Goal: Information Seeking & Learning: Find specific fact

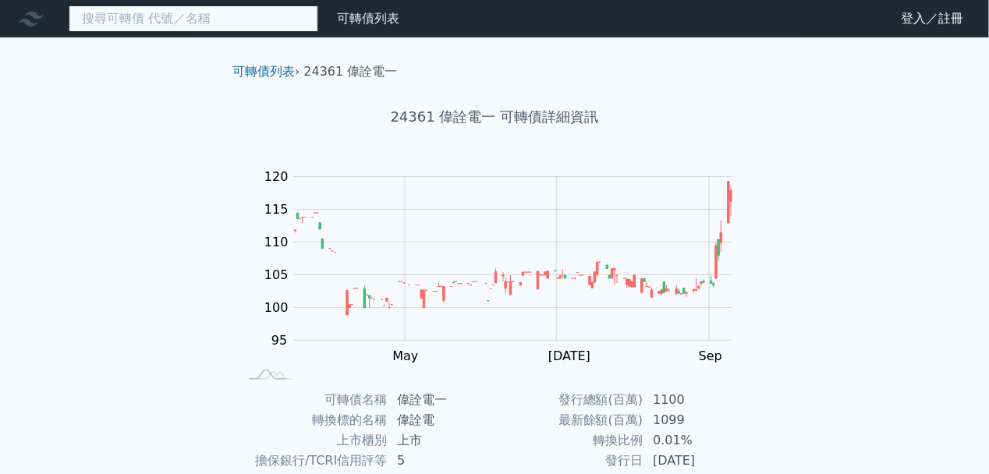
click at [219, 19] on input at bounding box center [194, 18] width 250 height 27
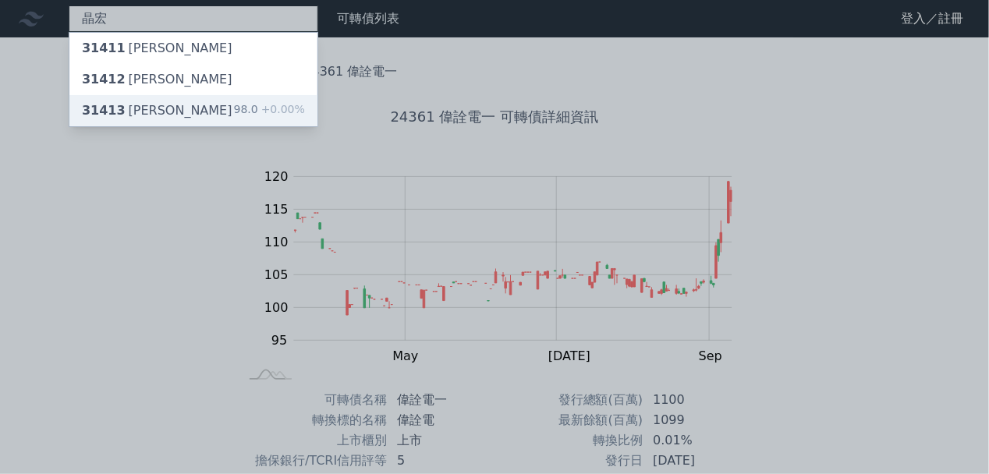
type input "晶宏"
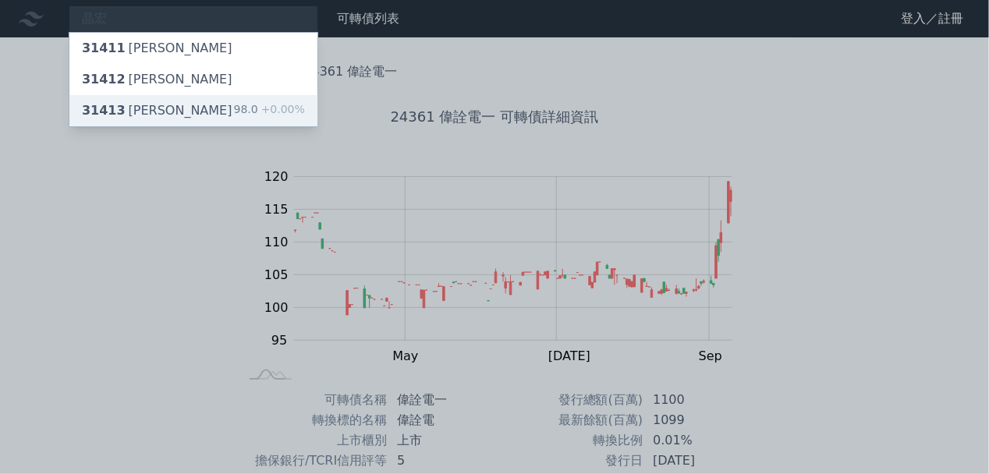
click at [175, 110] on div "31413 晶宏三 98.0 +0.00%" at bounding box center [193, 110] width 248 height 31
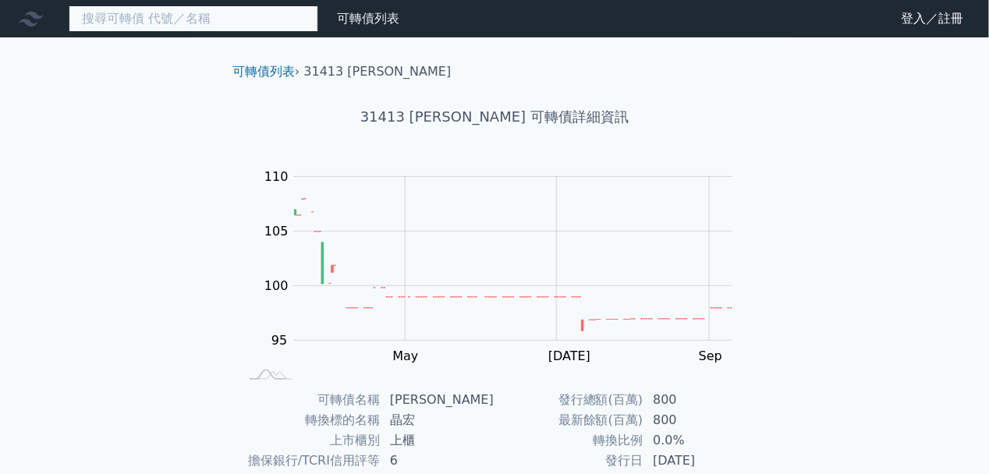
click at [273, 20] on input at bounding box center [194, 18] width 250 height 27
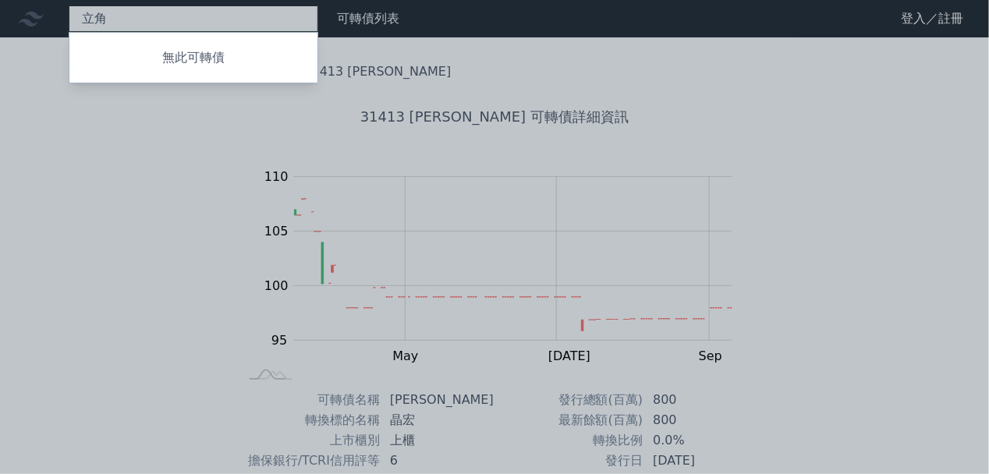
type input "立"
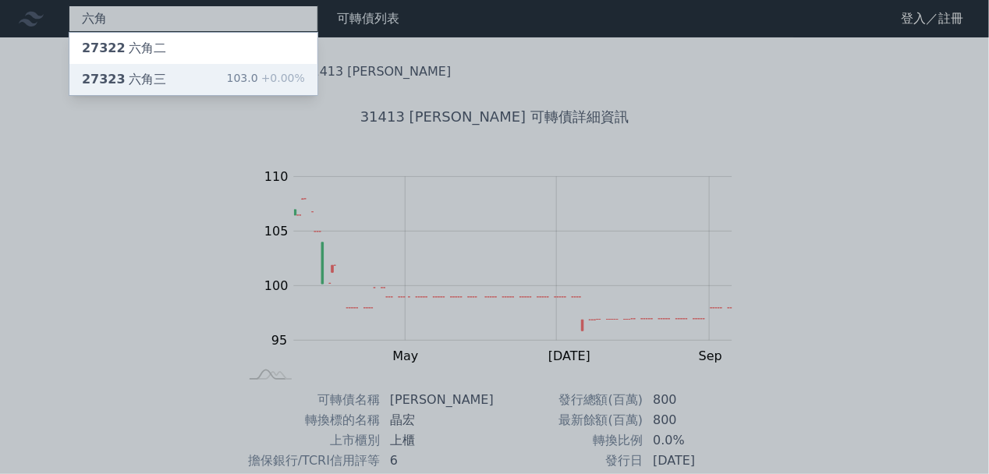
type input "六角"
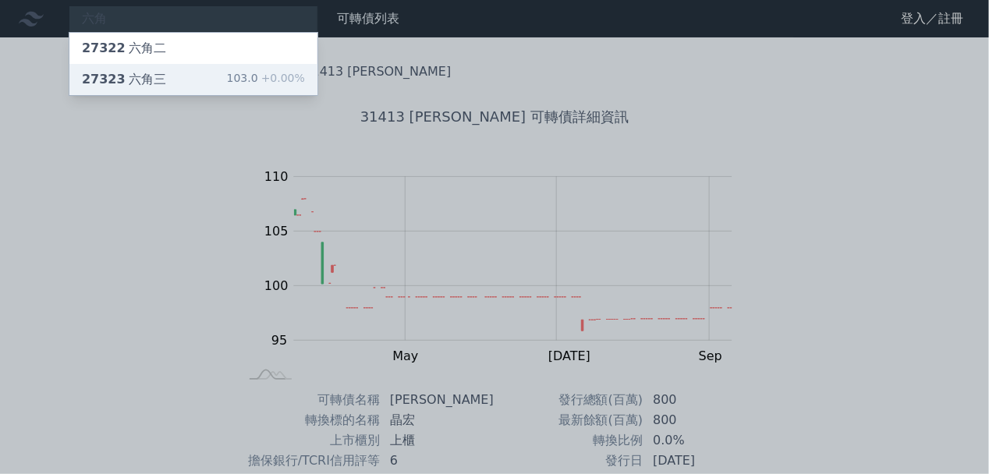
click at [177, 84] on div "27323 六角三 103.0 +0.00%" at bounding box center [193, 79] width 248 height 31
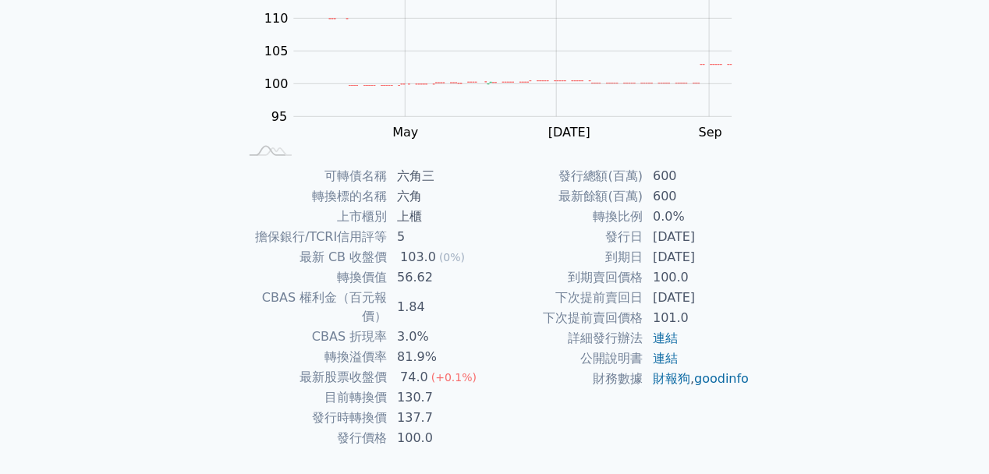
scroll to position [233, 0]
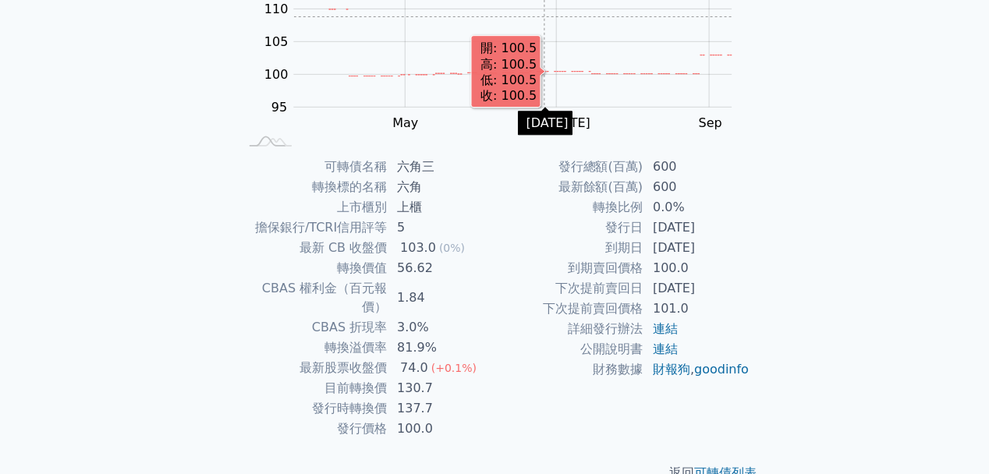
click at [542, 19] on rect "Chart" at bounding box center [513, 26] width 438 height 164
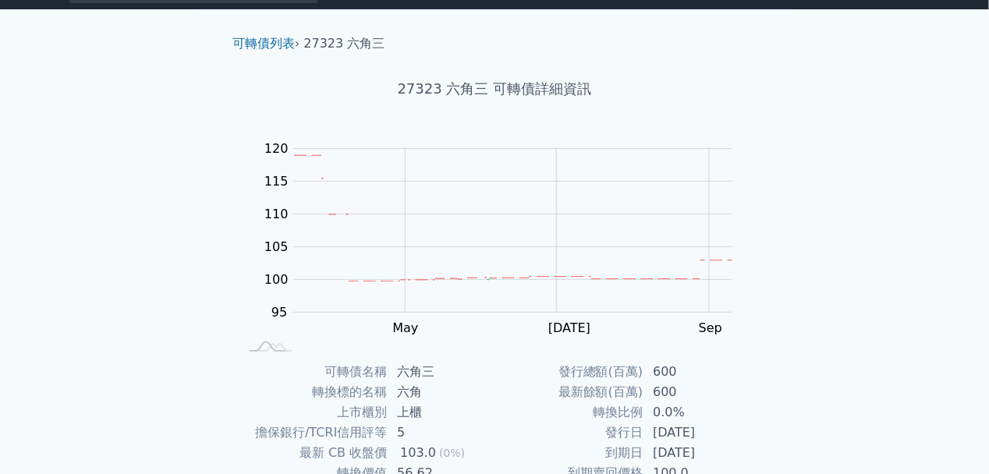
scroll to position [0, 0]
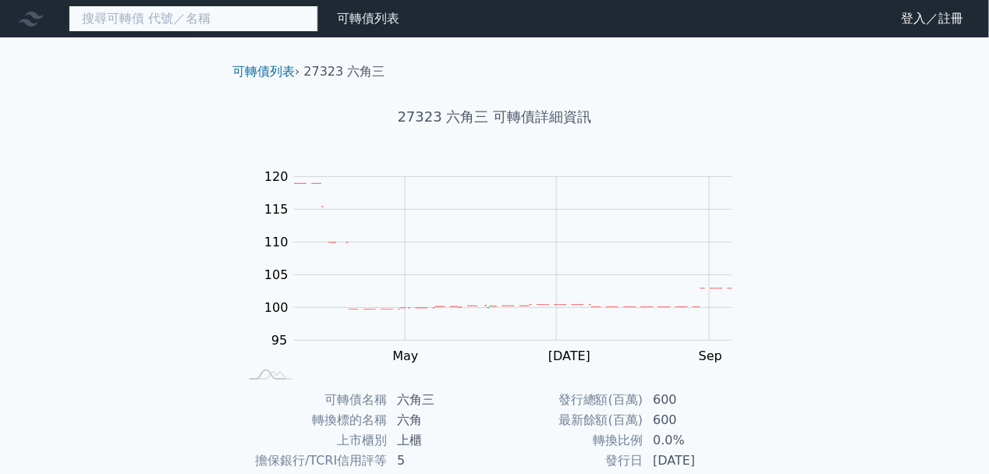
click at [286, 12] on input at bounding box center [194, 18] width 250 height 27
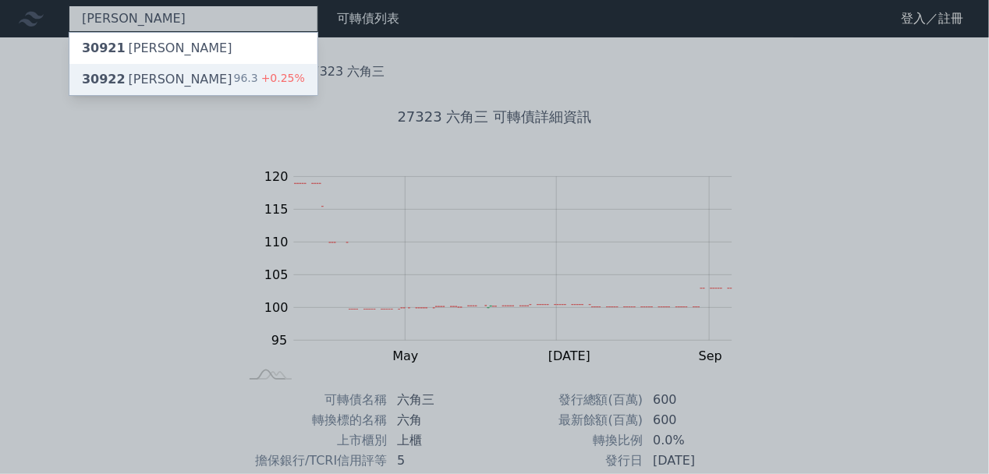
type input "[PERSON_NAME]"
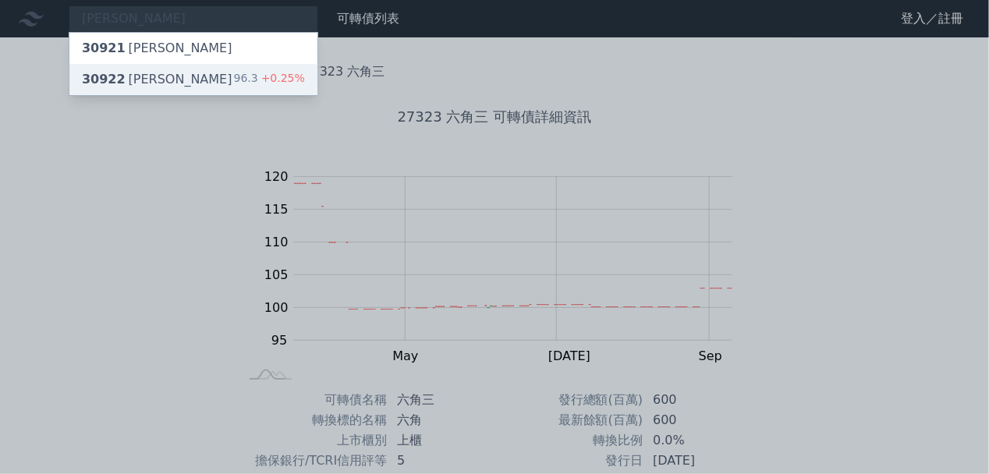
click at [232, 70] on div "30922 鴻碩二 96.3 +0.25%" at bounding box center [193, 79] width 248 height 31
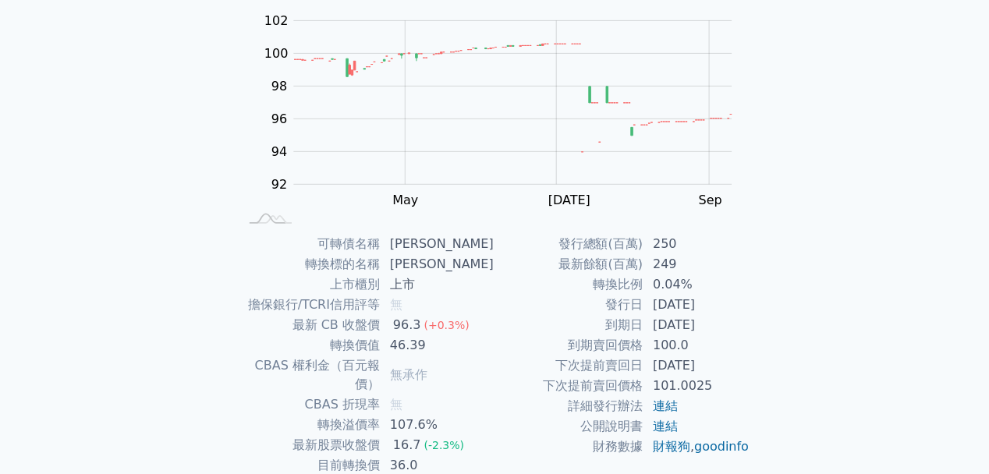
scroll to position [233, 0]
